Goal: Task Accomplishment & Management: Manage account settings

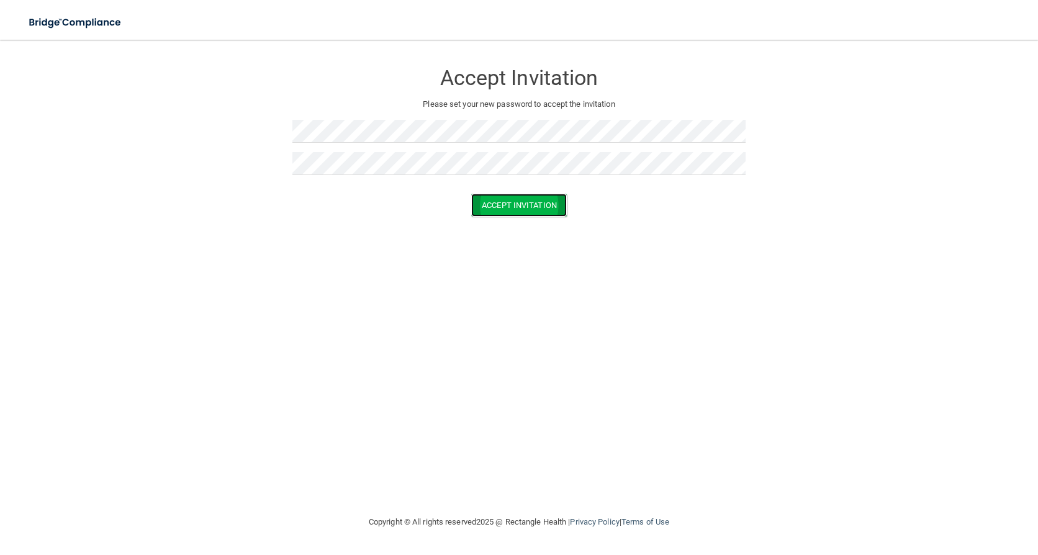
click at [514, 206] on button "Accept Invitation" at bounding box center [519, 205] width 96 height 23
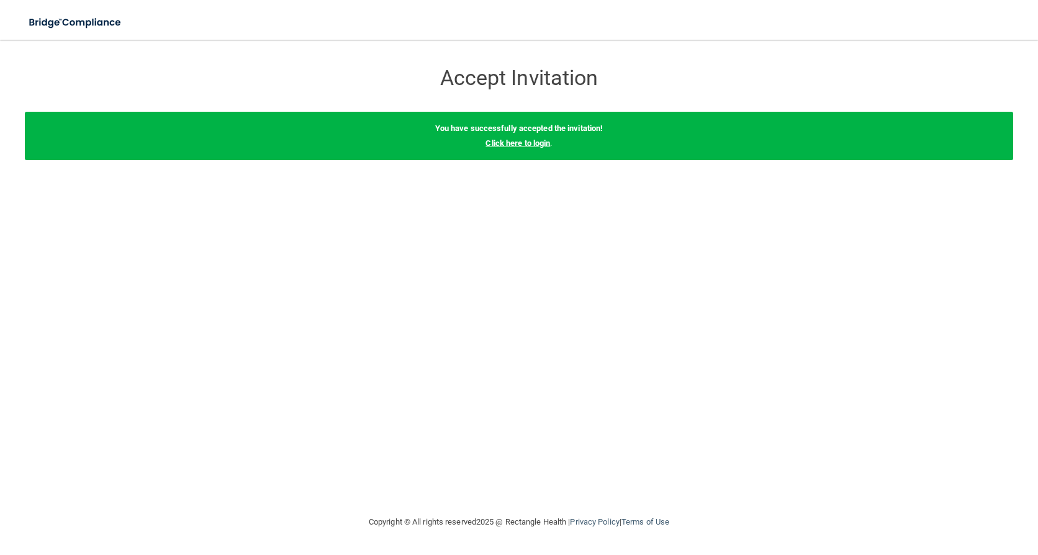
click at [542, 144] on link "Click here to login" at bounding box center [518, 142] width 65 height 9
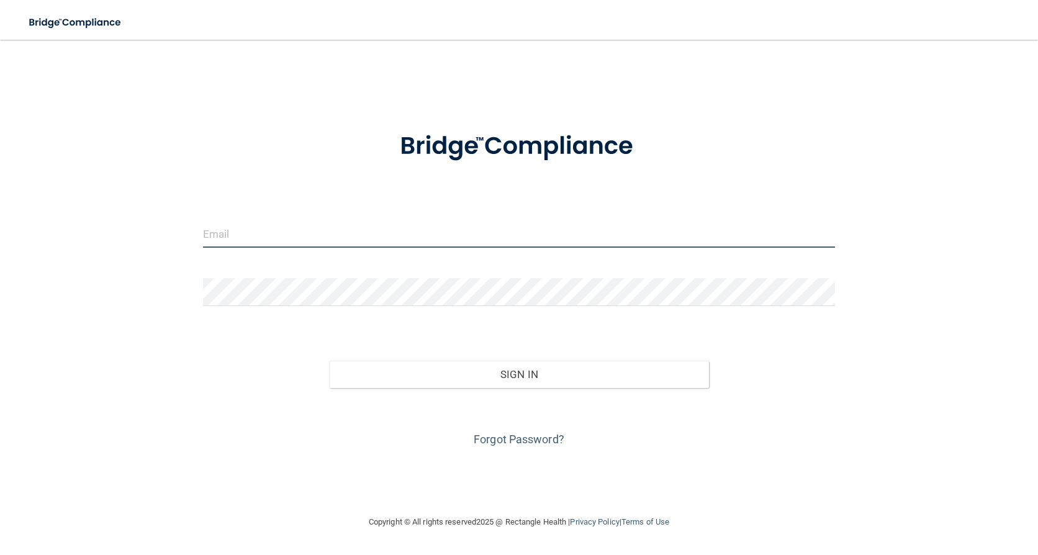
click at [490, 235] on input "email" at bounding box center [519, 234] width 633 height 28
type input "[EMAIL_ADDRESS][DOMAIN_NAME]"
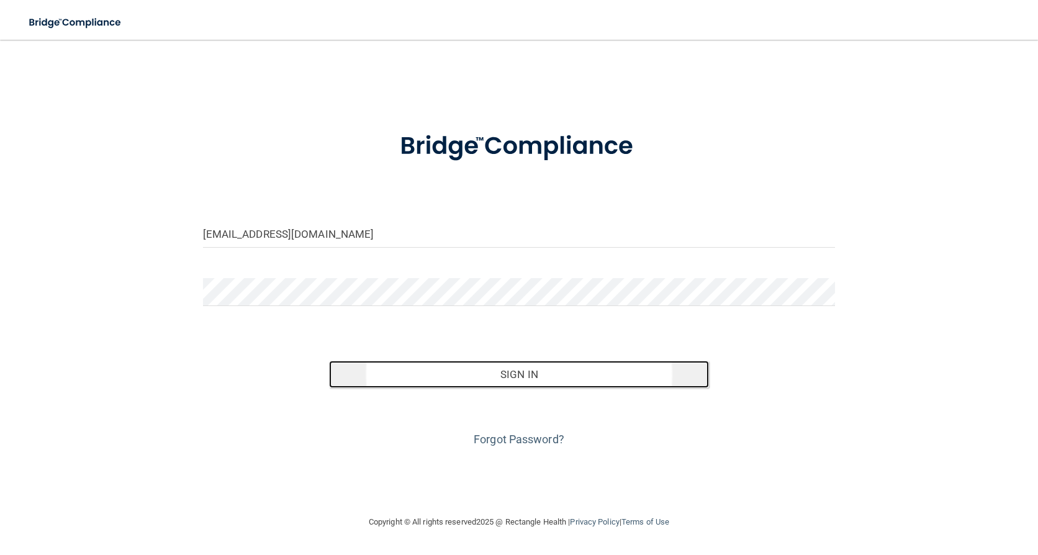
click at [543, 368] on button "Sign In" at bounding box center [518, 374] width 379 height 27
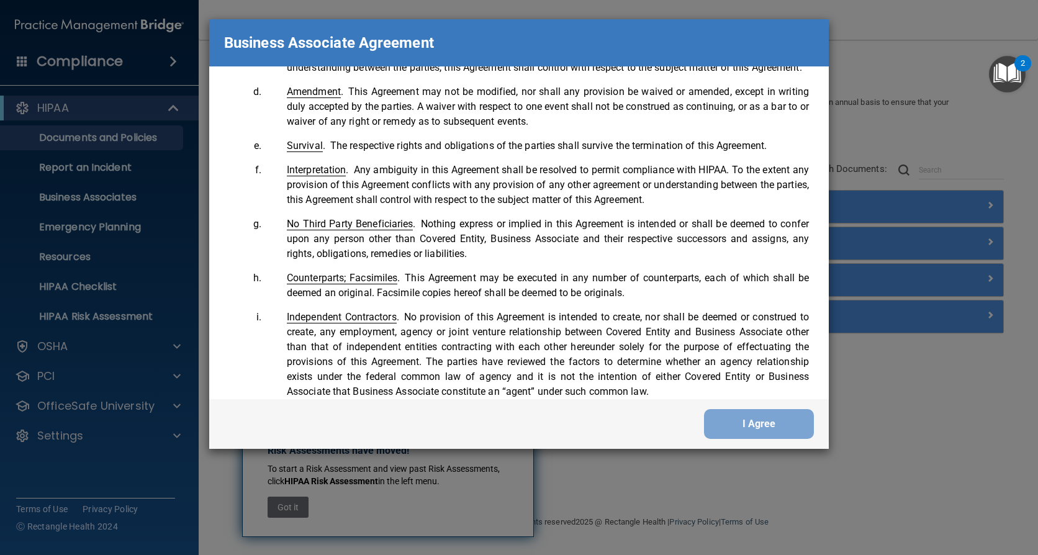
scroll to position [2532, 0]
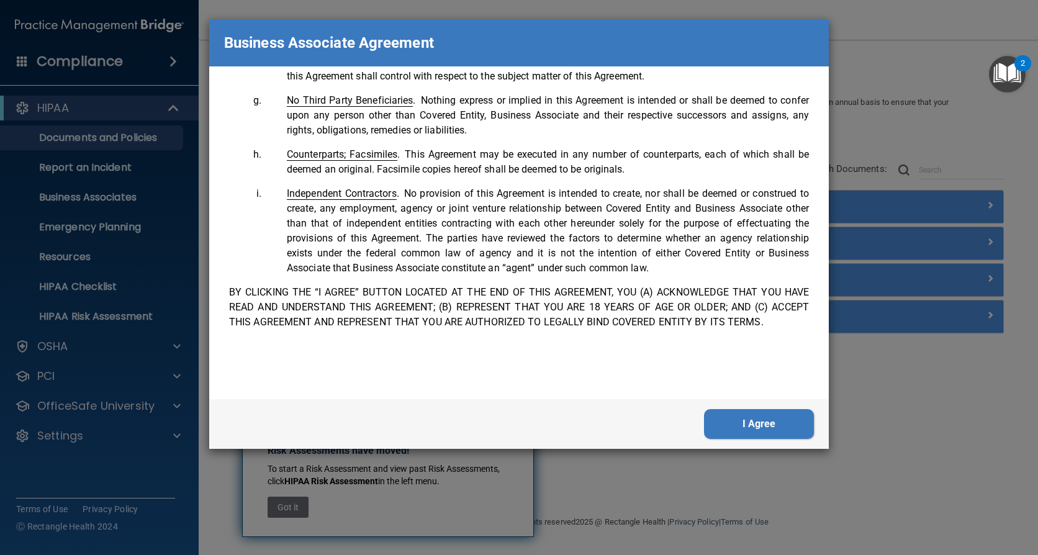
click at [760, 420] on button "I Agree" at bounding box center [759, 424] width 110 height 30
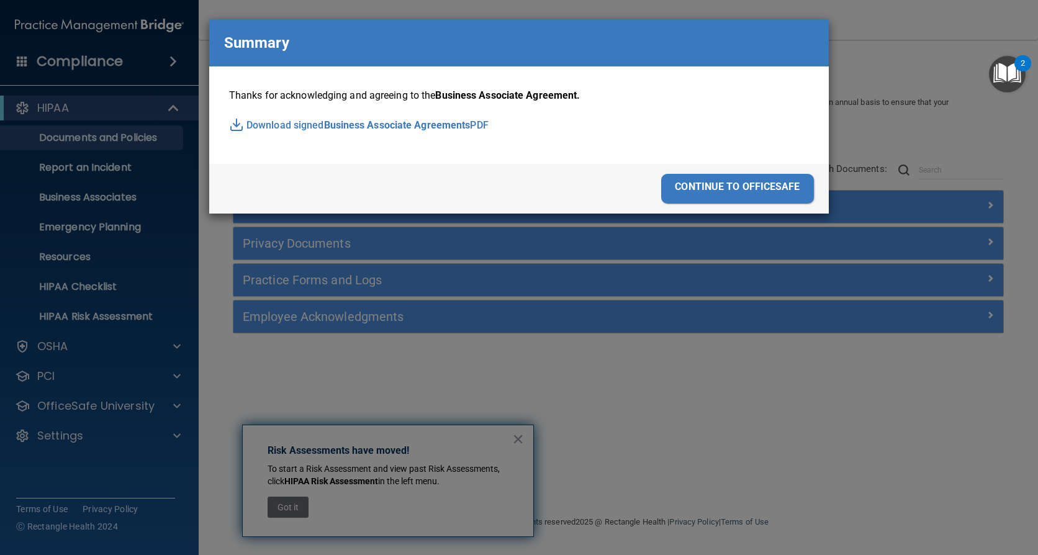
click at [763, 190] on div "continue to officesafe" at bounding box center [737, 189] width 153 height 30
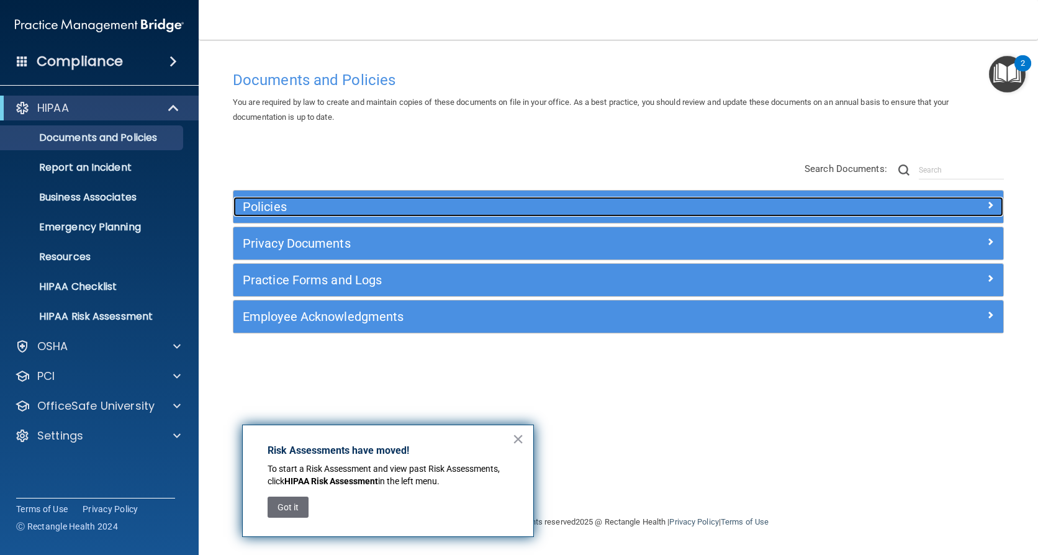
click at [988, 209] on span at bounding box center [990, 204] width 7 height 15
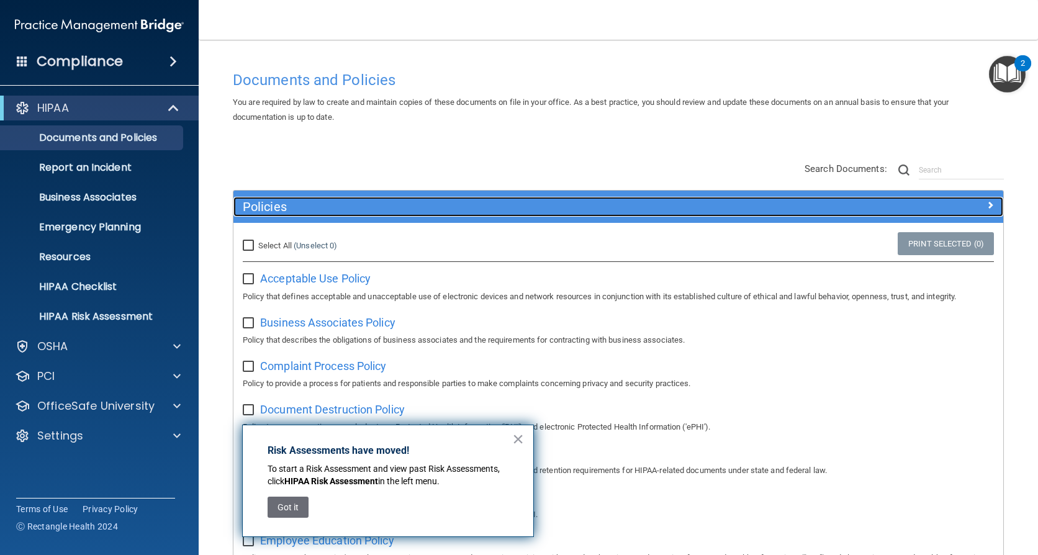
click at [987, 202] on span at bounding box center [990, 204] width 7 height 15
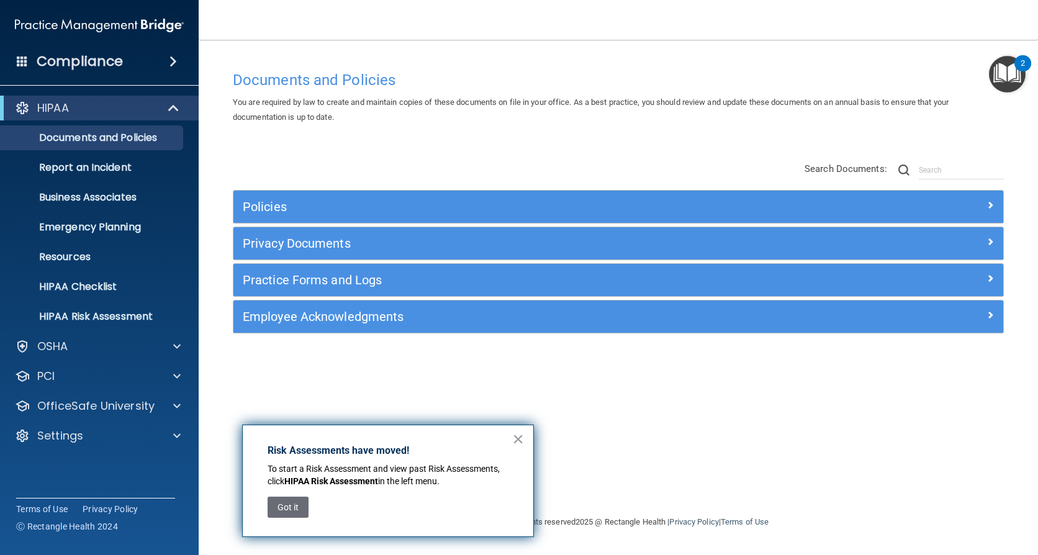
click at [1009, 61] on img "Open Resource Center, 2 new notifications" at bounding box center [1007, 74] width 37 height 37
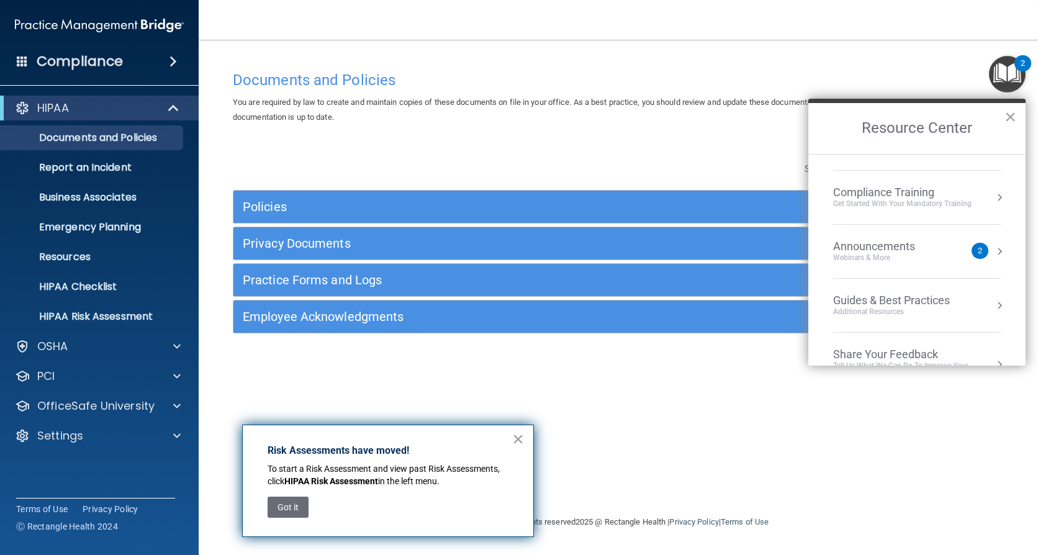
scroll to position [178, 0]
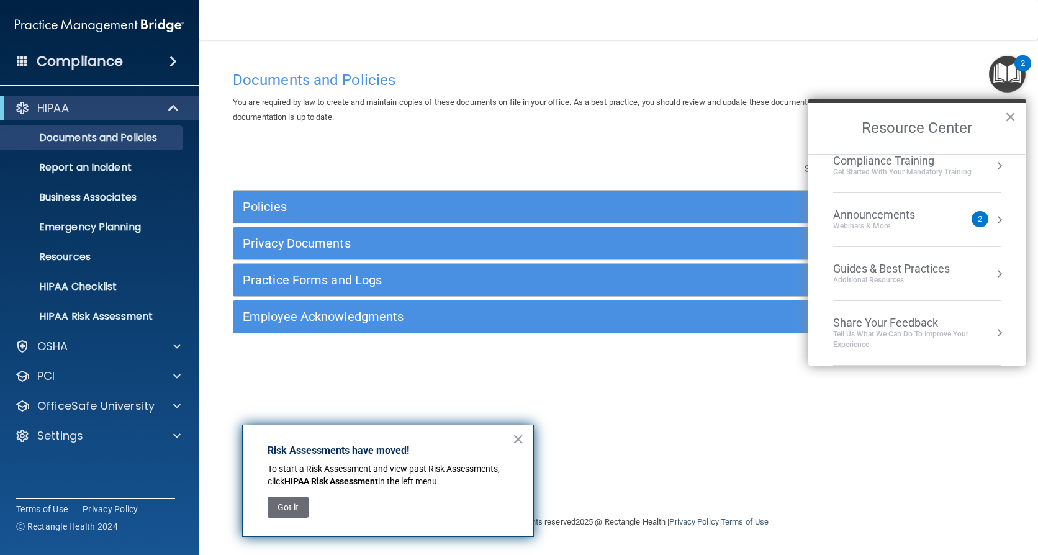
click at [976, 217] on div "2" at bounding box center [980, 219] width 17 height 16
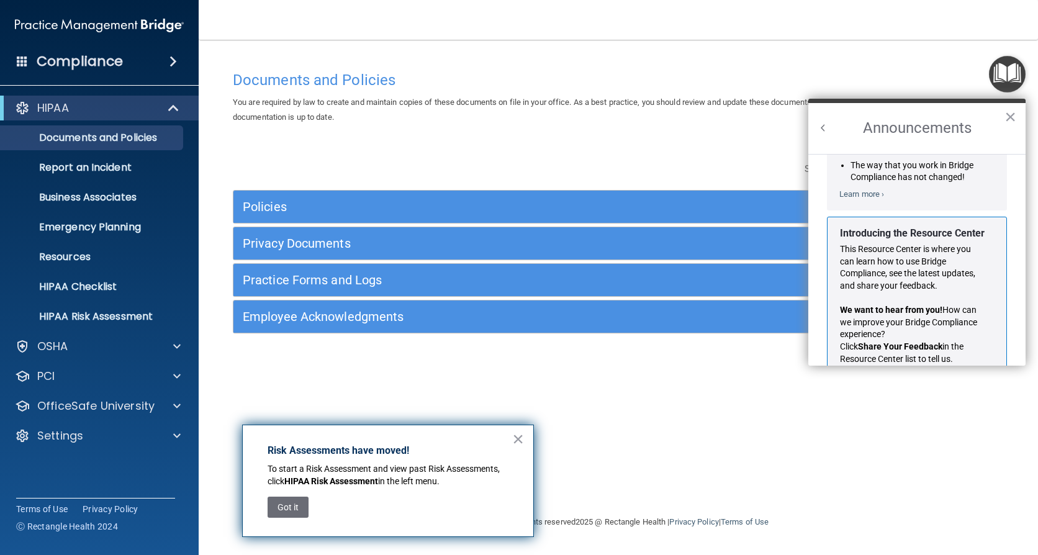
scroll to position [218, 0]
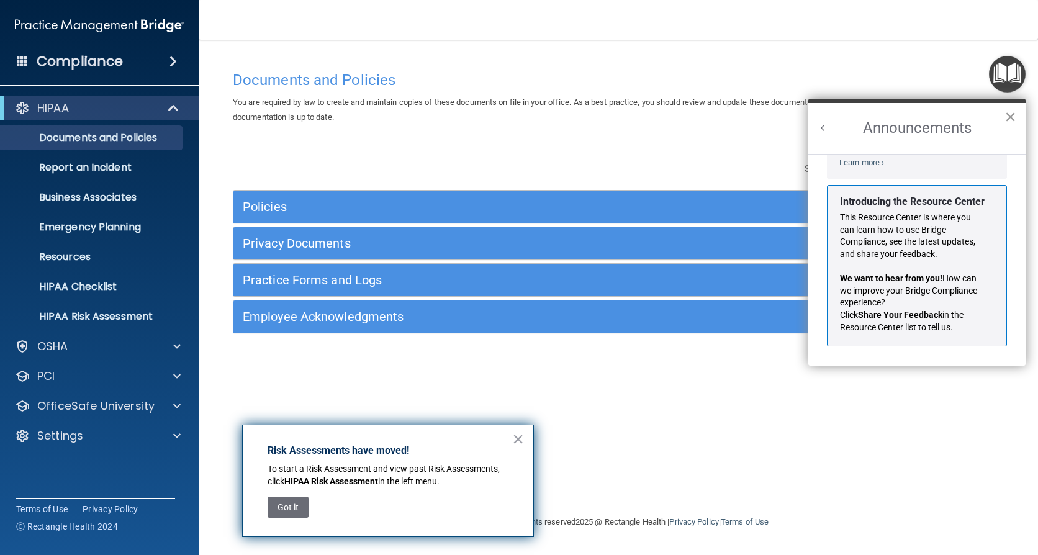
click at [1012, 124] on button "×" at bounding box center [1011, 117] width 12 height 20
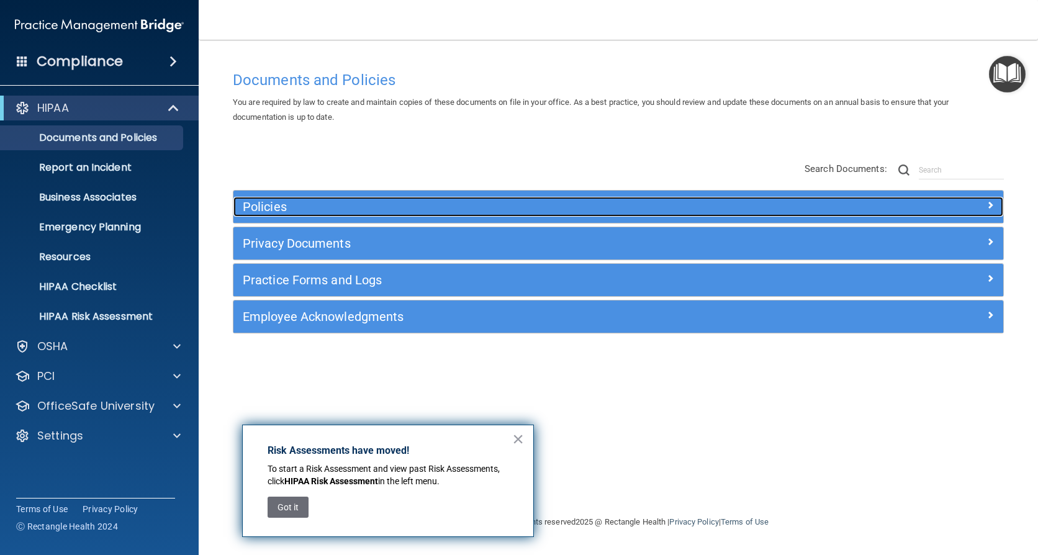
click at [985, 202] on div at bounding box center [907, 204] width 192 height 15
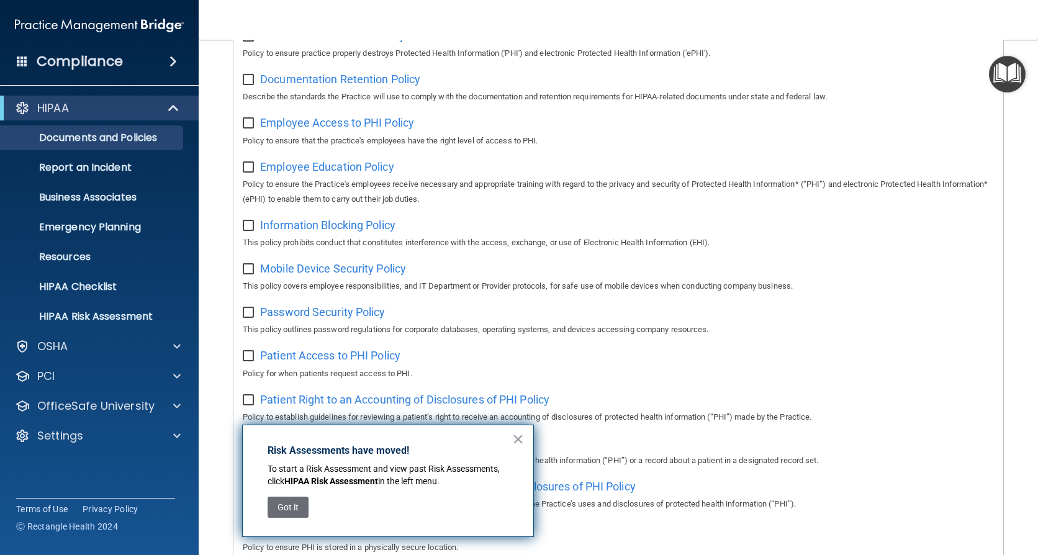
scroll to position [125, 0]
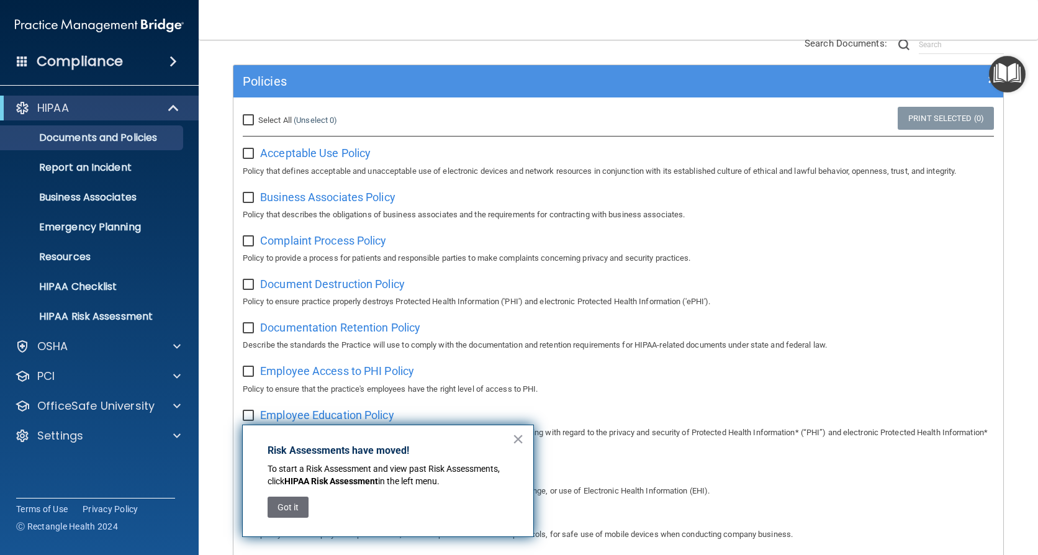
click at [249, 121] on input "Select All (Unselect 0) Unselect All" at bounding box center [250, 120] width 14 height 10
checkbox input "true"
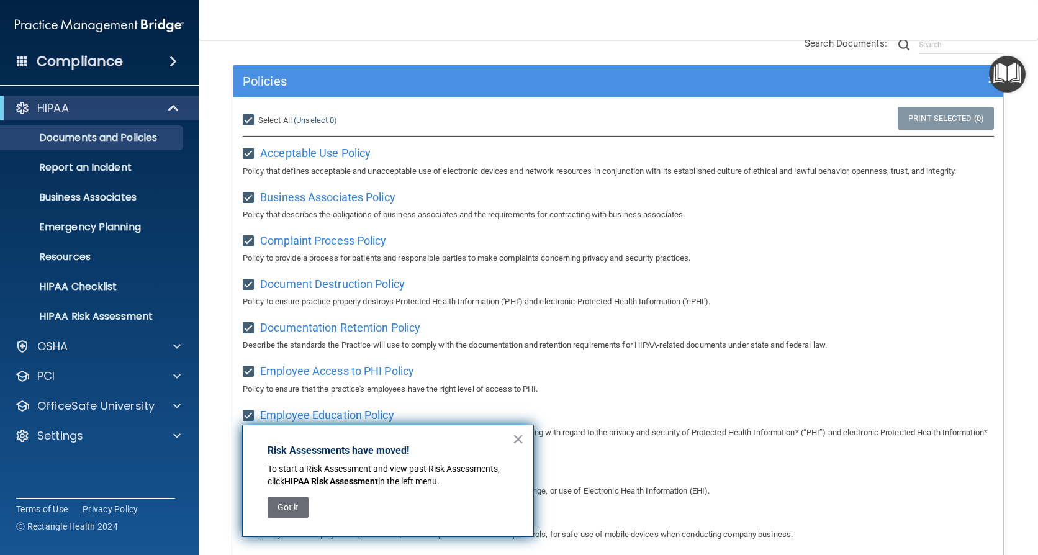
checkbox input "true"
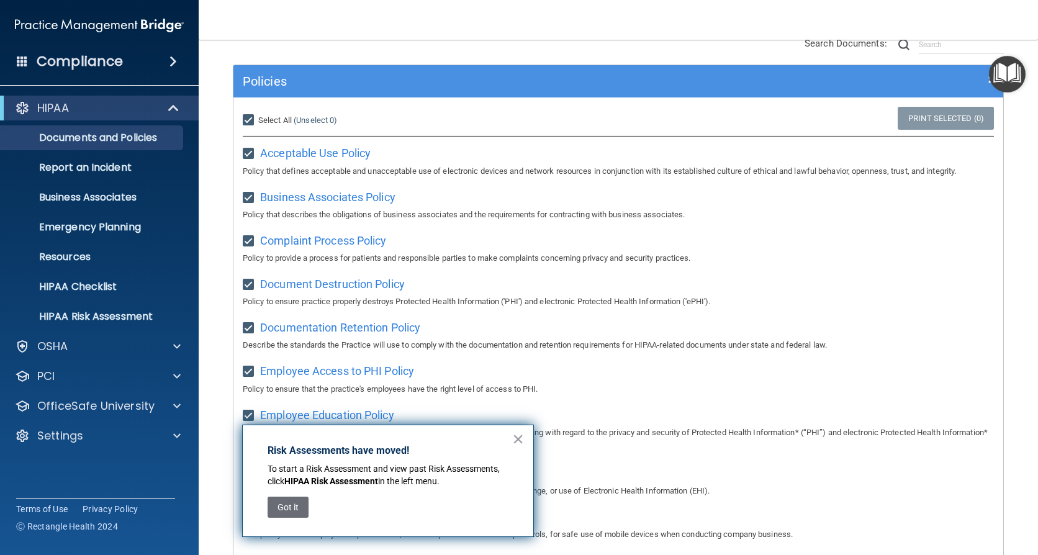
checkbox input "true"
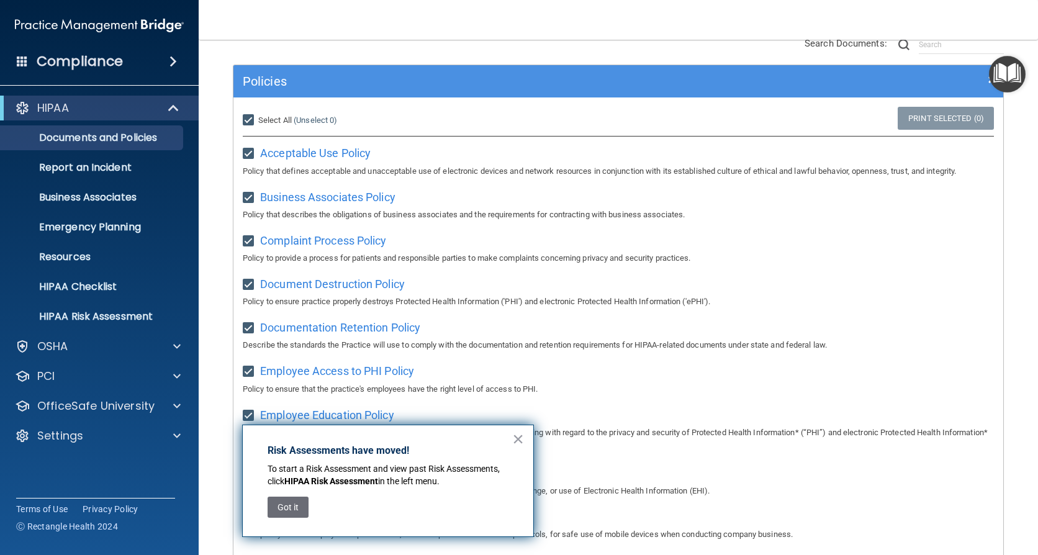
checkbox input "true"
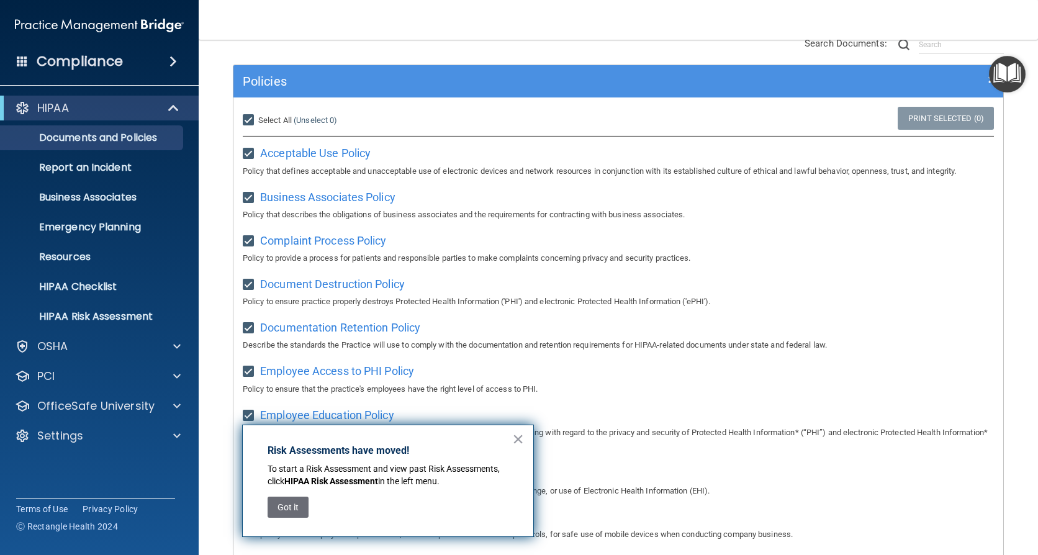
checkbox input "true"
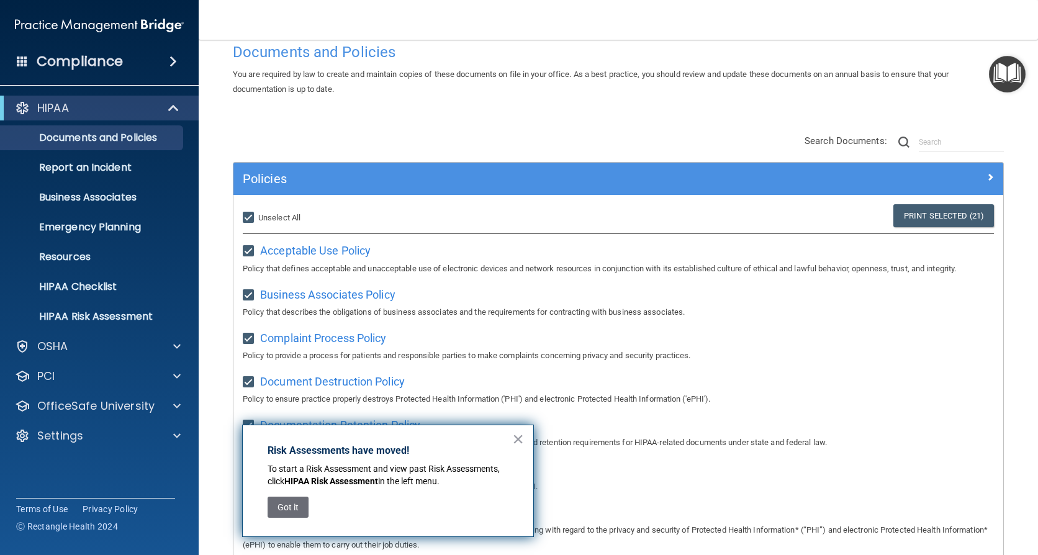
scroll to position [0, 0]
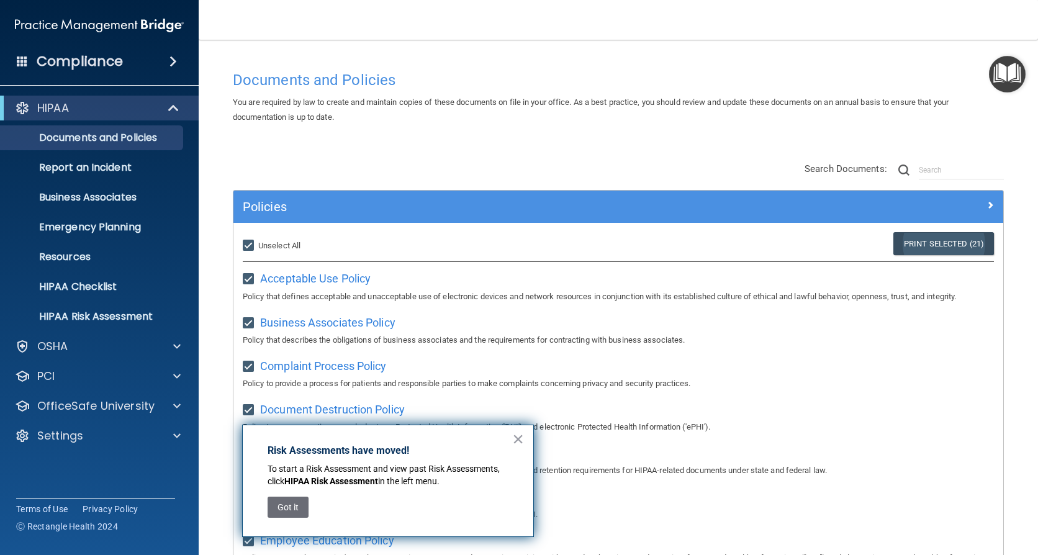
click at [944, 238] on link "Print Selected (21)" at bounding box center [944, 243] width 101 height 23
click at [333, 276] on span "Acceptable Use Policy" at bounding box center [315, 278] width 111 height 13
click at [338, 325] on span "Business Associates Policy" at bounding box center [327, 322] width 135 height 13
click at [249, 242] on input "Select All (Unselect 21) Unselect All" at bounding box center [250, 246] width 14 height 10
checkbox input "false"
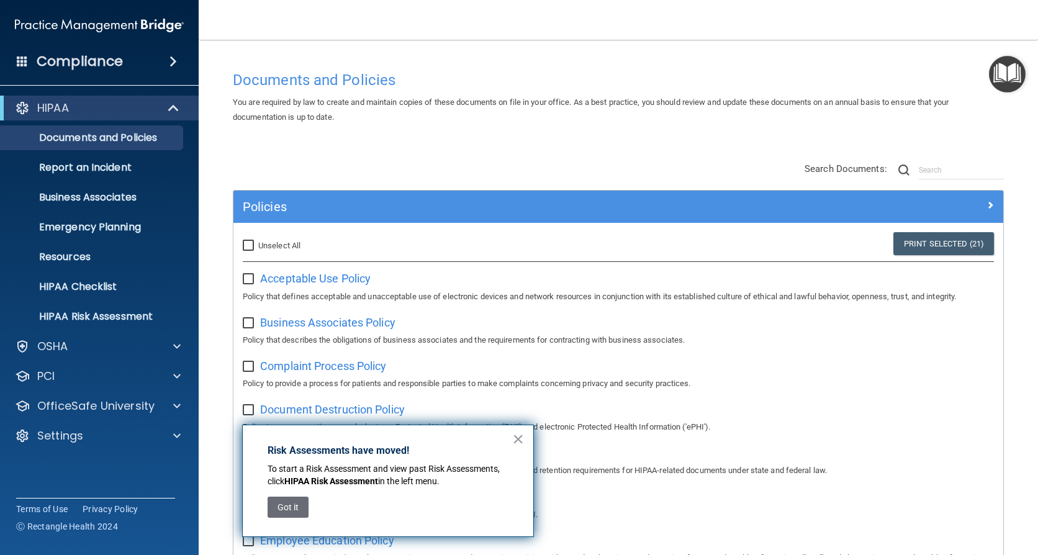
checkbox input "false"
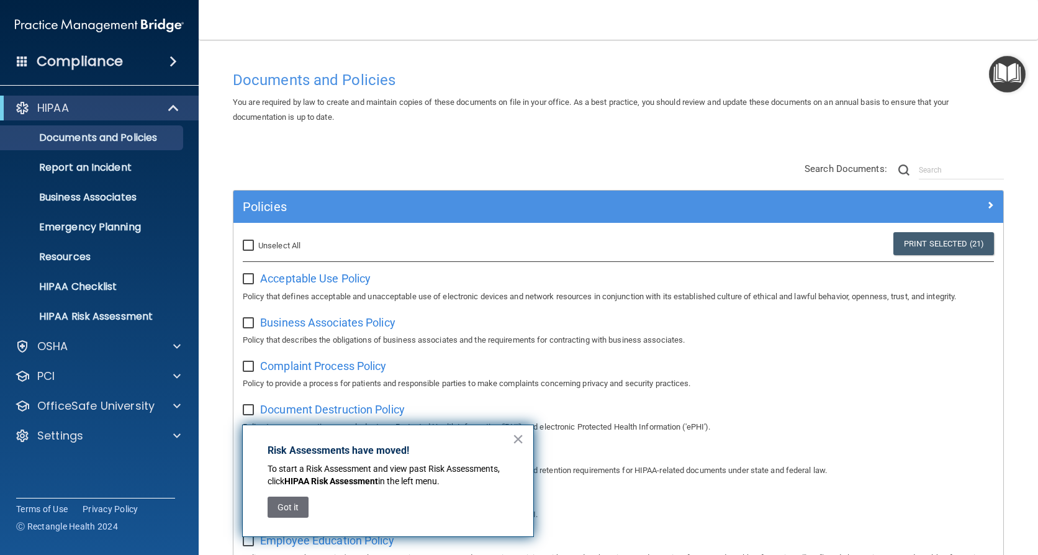
checkbox input "false"
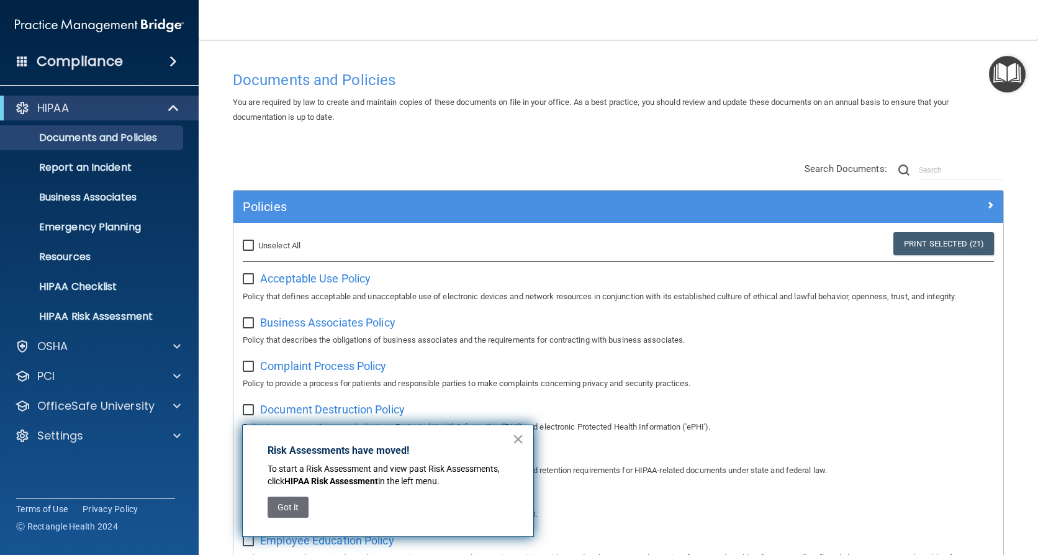
checkbox input "false"
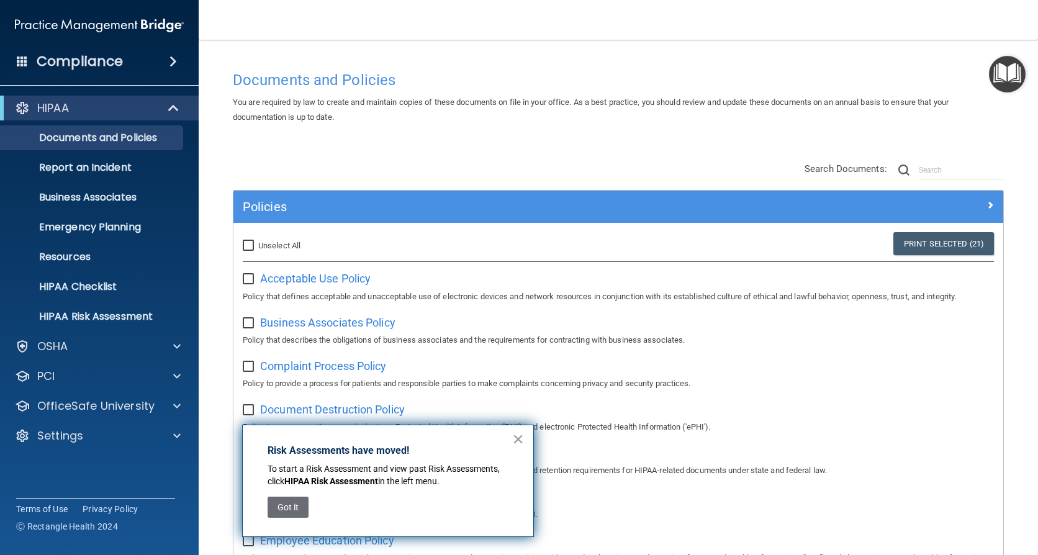
checkbox input "false"
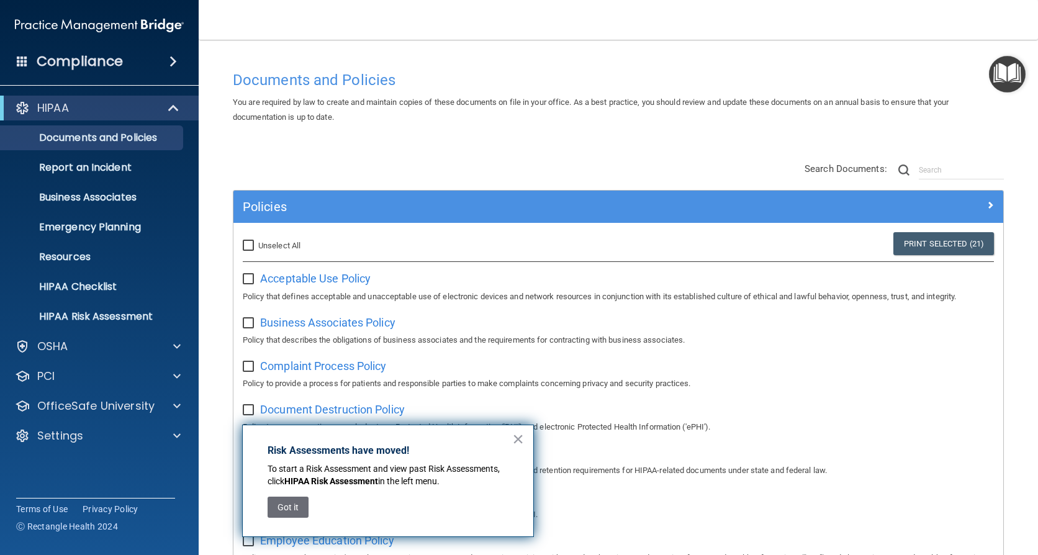
checkbox input "false"
click at [173, 58] on span at bounding box center [173, 61] width 7 height 15
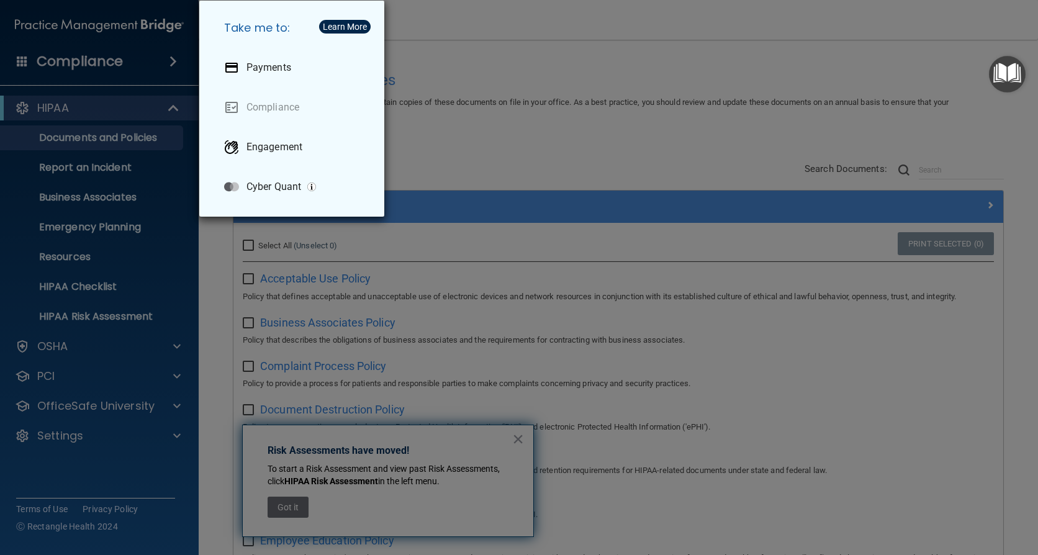
click at [428, 116] on div "Take me to: Payments Compliance Engagement Cyber Quant" at bounding box center [519, 277] width 1038 height 555
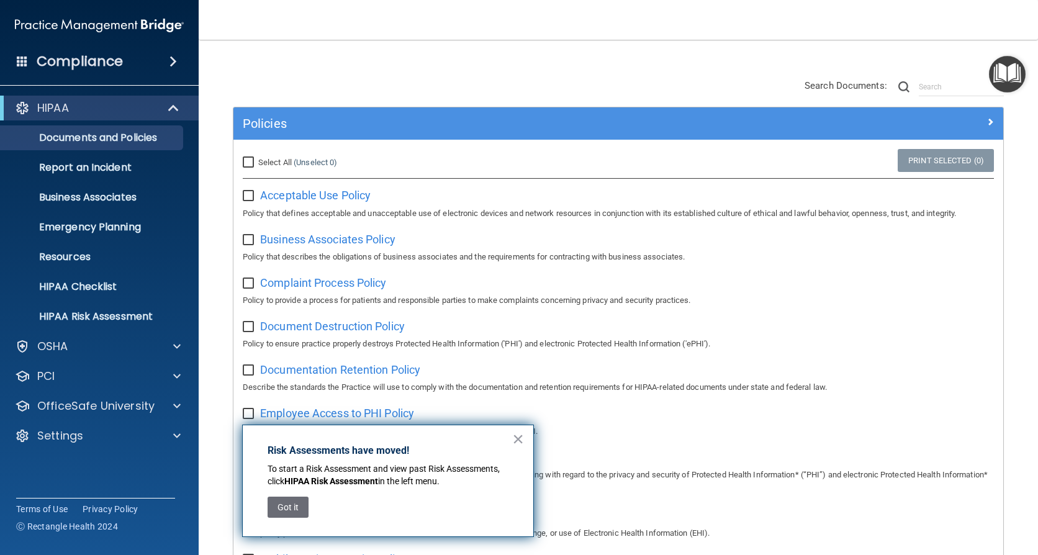
scroll to position [186, 0]
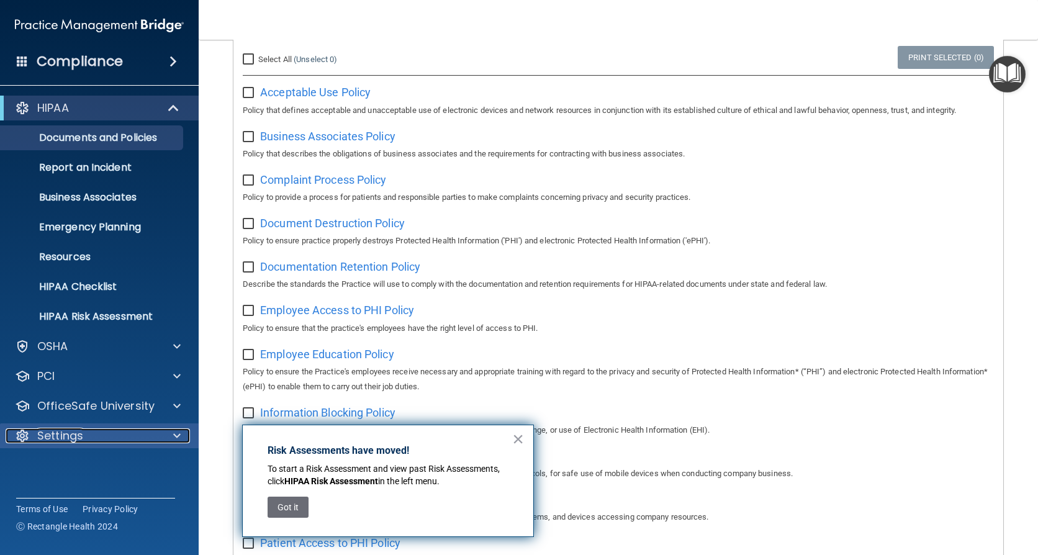
click at [165, 435] on div at bounding box center [175, 435] width 31 height 15
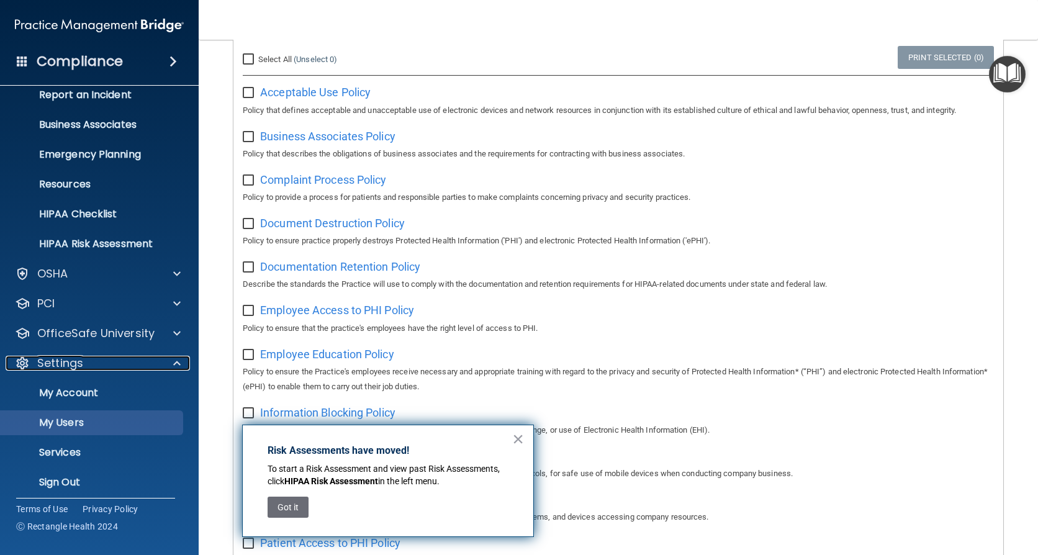
scroll to position [79, 0]
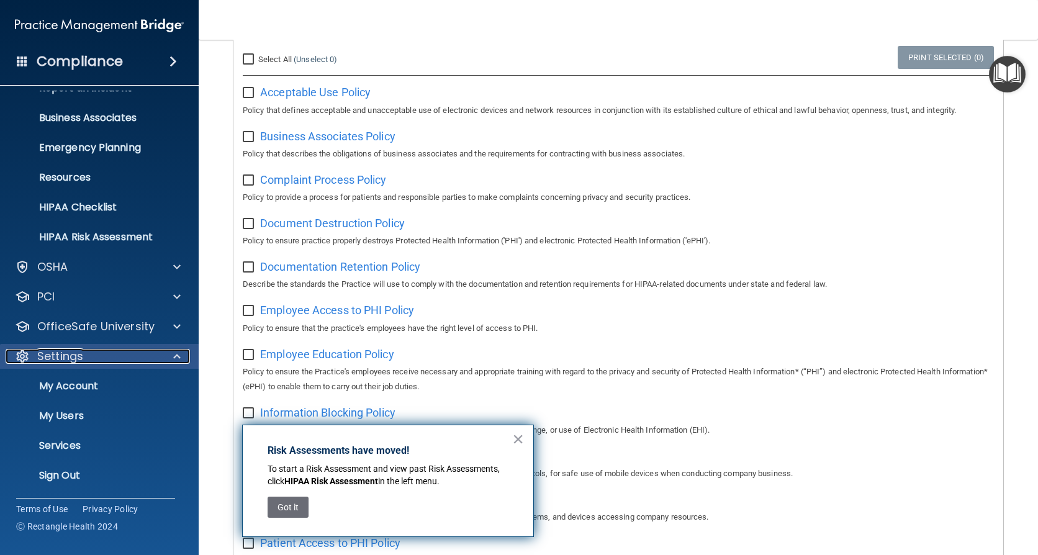
click at [170, 355] on div at bounding box center [175, 356] width 31 height 15
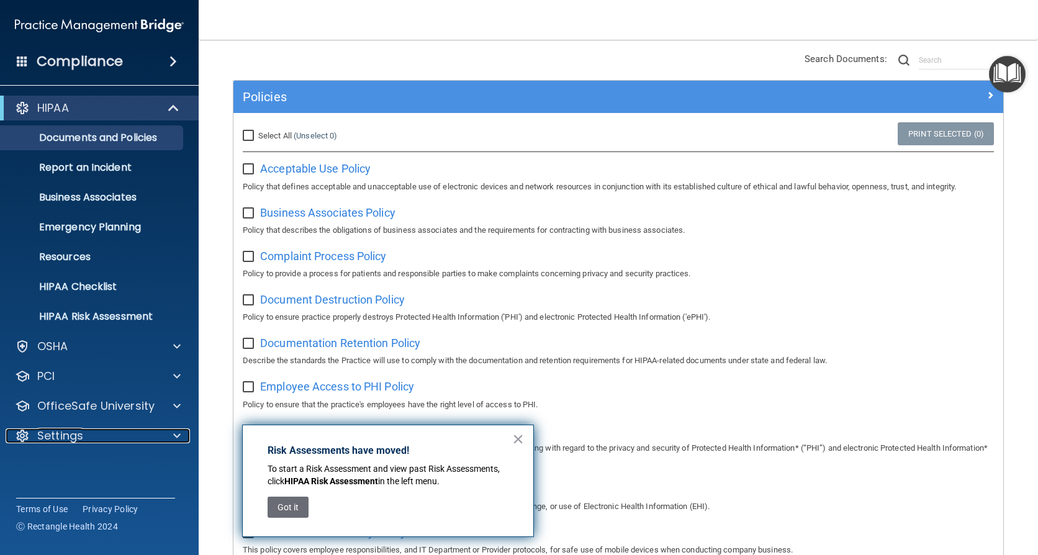
scroll to position [0, 0]
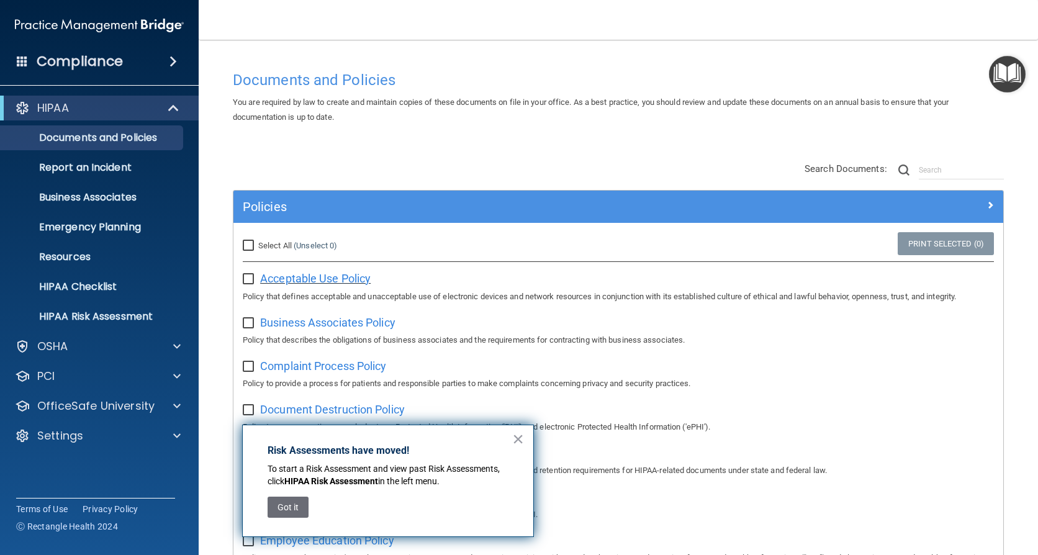
click at [331, 284] on span "Acceptable Use Policy" at bounding box center [315, 278] width 111 height 13
click at [343, 278] on span "Acceptable Use Policy" at bounding box center [315, 278] width 111 height 13
